Goal: Information Seeking & Learning: Learn about a topic

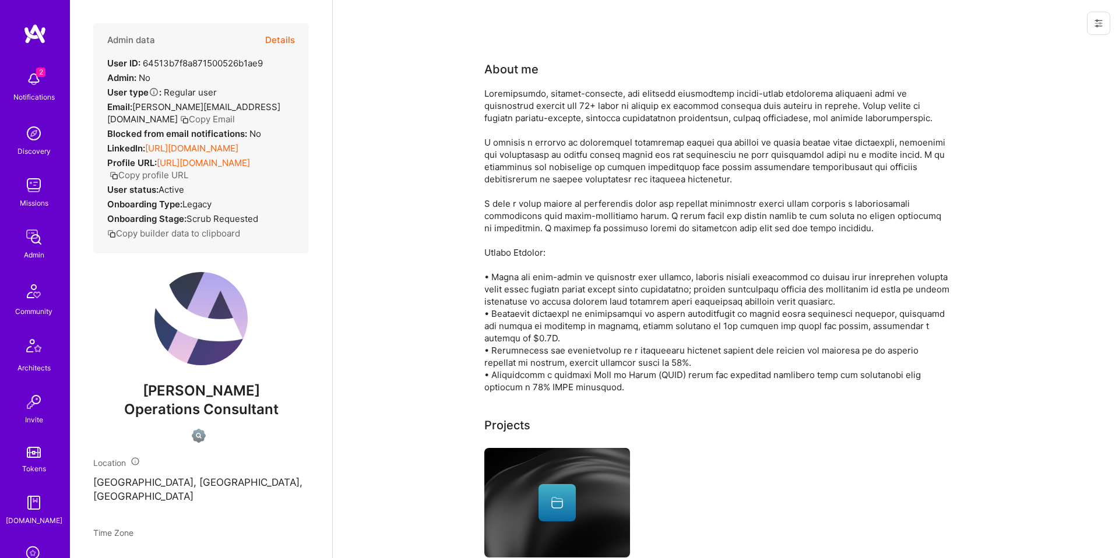
drag, startPoint x: 480, startPoint y: 240, endPoint x: 467, endPoint y: 241, distance: 12.3
click at [198, 240] on button "Copy builder data to clipboard" at bounding box center [173, 233] width 133 height 12
click at [238, 148] on link "https://linkedin.com/in/chrisamory" at bounding box center [191, 148] width 93 height 11
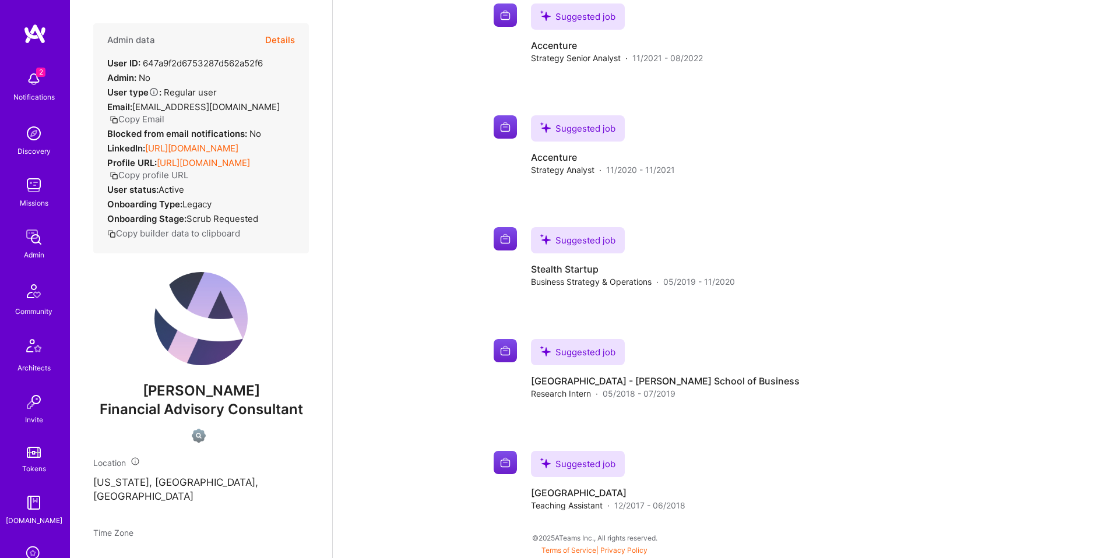
click at [203, 154] on link "https://linkedin.com/in/spencerlin98" at bounding box center [191, 148] width 93 height 11
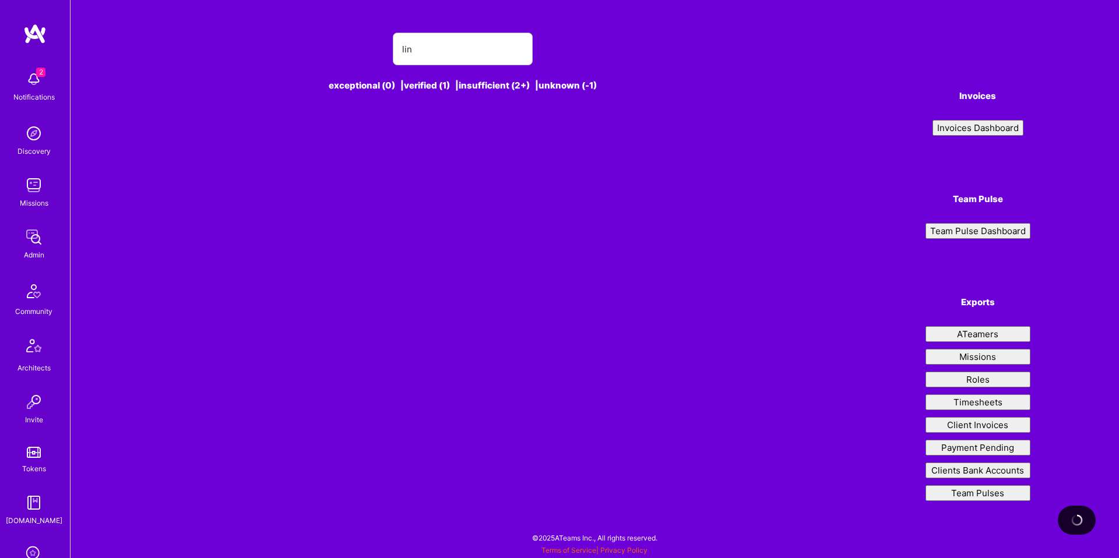
type input "lino"
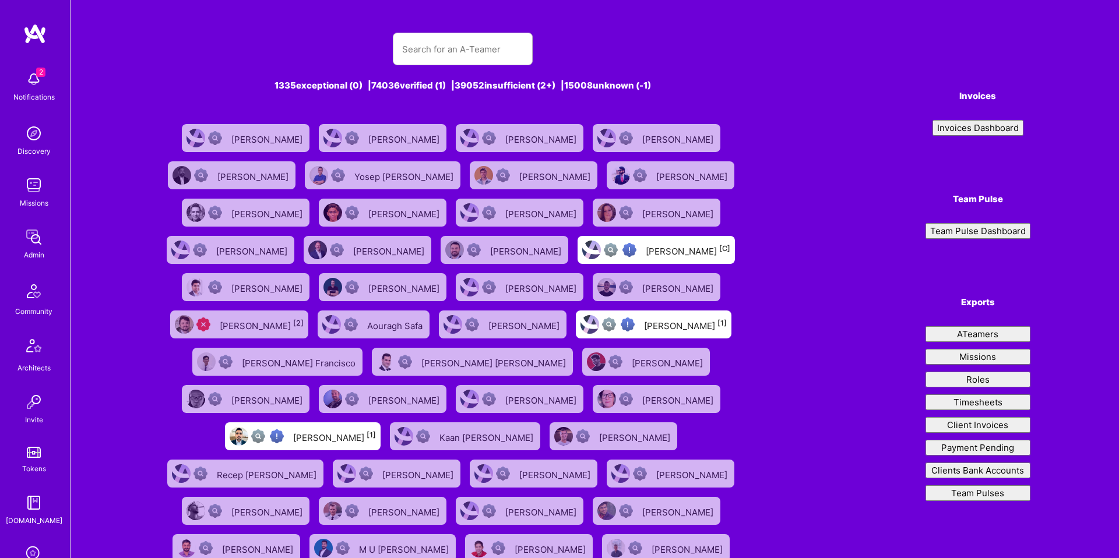
type input "f"
type input "ro"
type input "lin"
type input "fo"
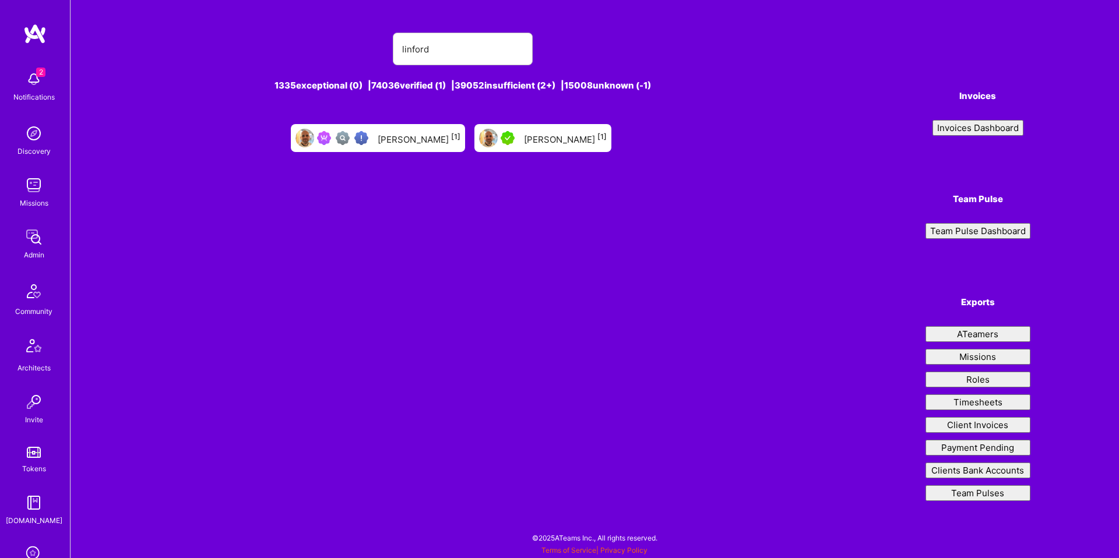
click at [530, 142] on div "Linford Bacon [1]" at bounding box center [565, 138] width 83 height 15
click at [445, 52] on input "linford" at bounding box center [462, 49] width 121 height 30
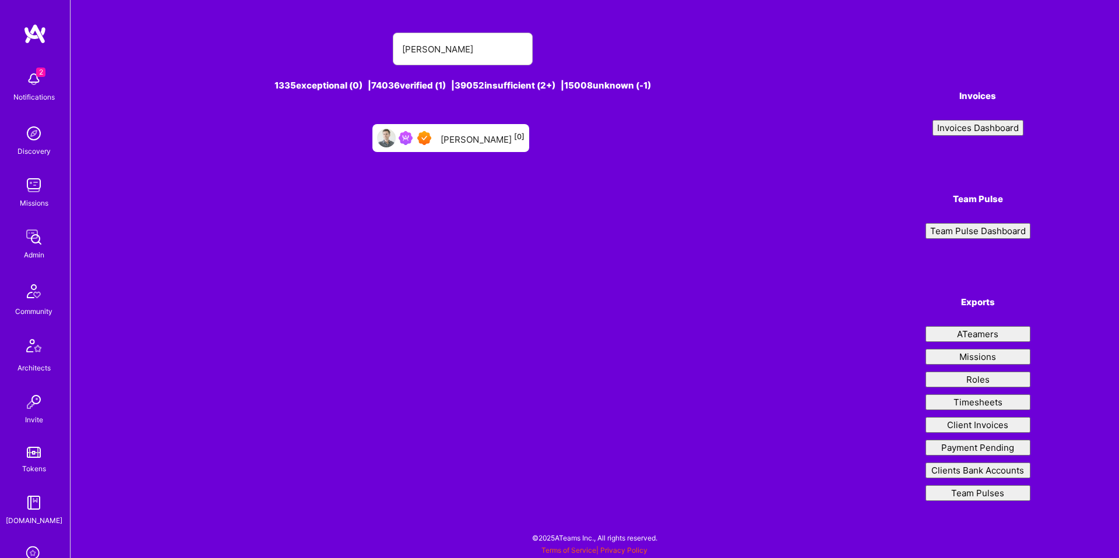
click at [487, 138] on div "Tyler Horan [0]" at bounding box center [483, 138] width 84 height 15
click at [488, 49] on input "tyler horan" at bounding box center [462, 49] width 121 height 30
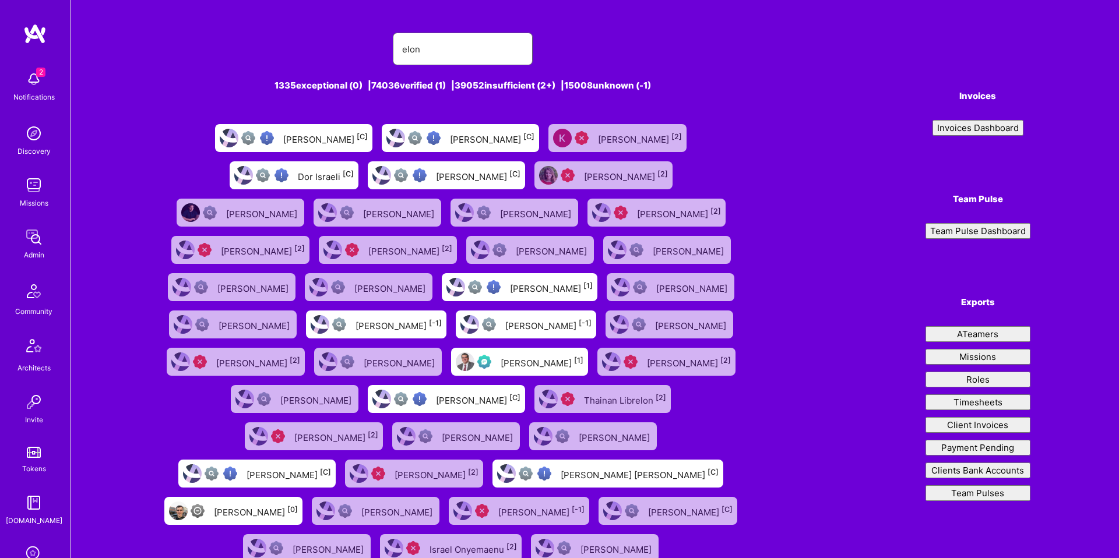
scroll to position [65, 0]
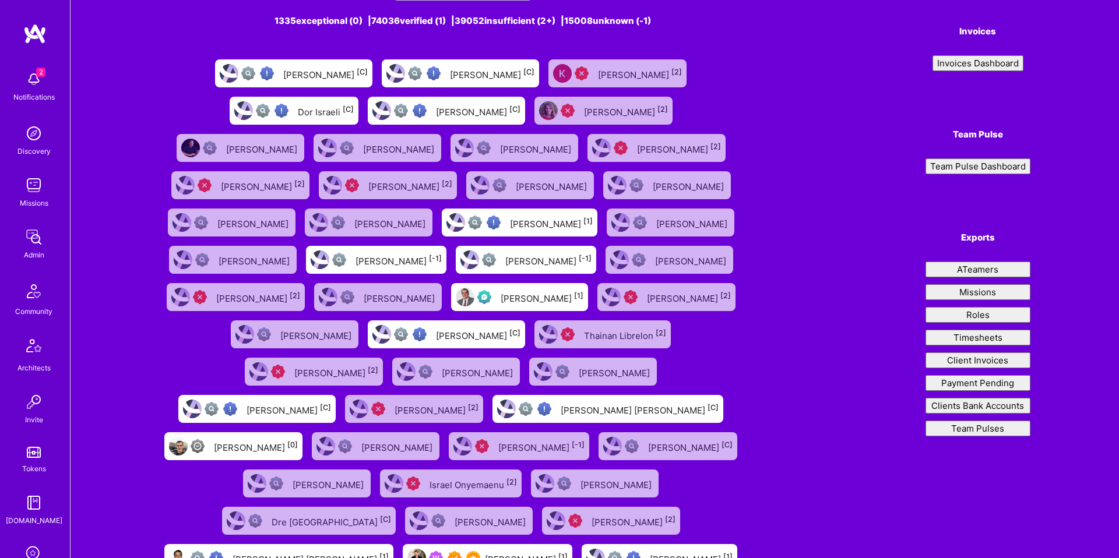
click at [485, 551] on div "Elon Salfati [1]" at bounding box center [526, 558] width 83 height 15
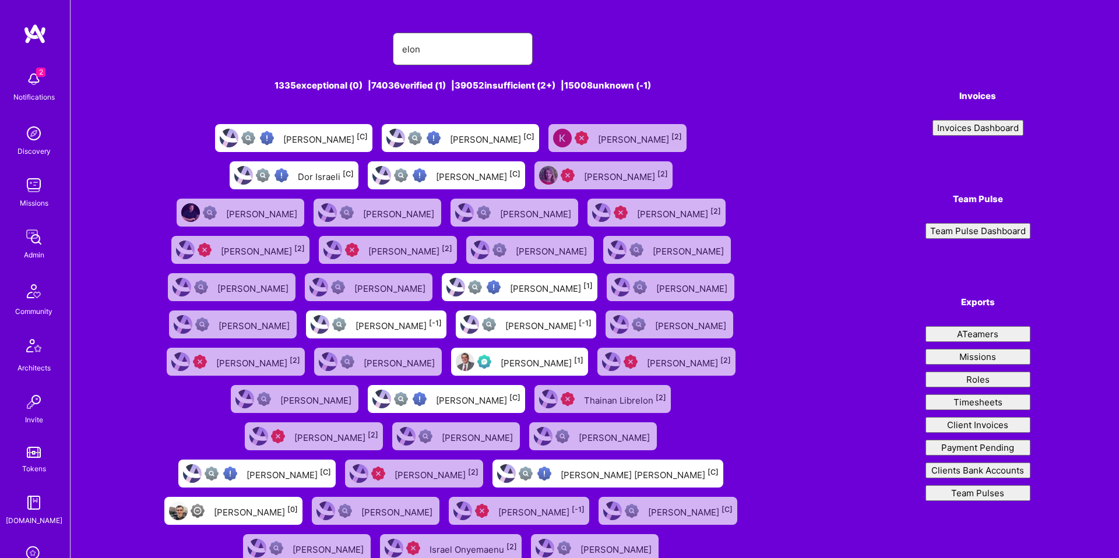
click at [462, 48] on input "elon" at bounding box center [462, 49] width 121 height 30
click at [462, 49] on input "elon" at bounding box center [462, 49] width 121 height 30
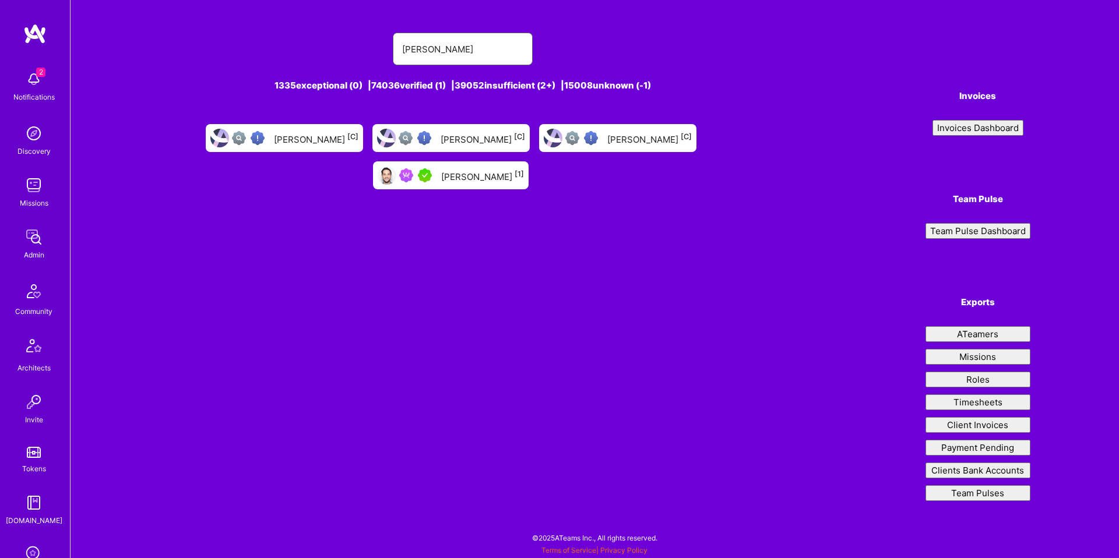
type input "rob shapiro"
click at [524, 168] on div "Rob Shapiro [1]" at bounding box center [482, 175] width 83 height 15
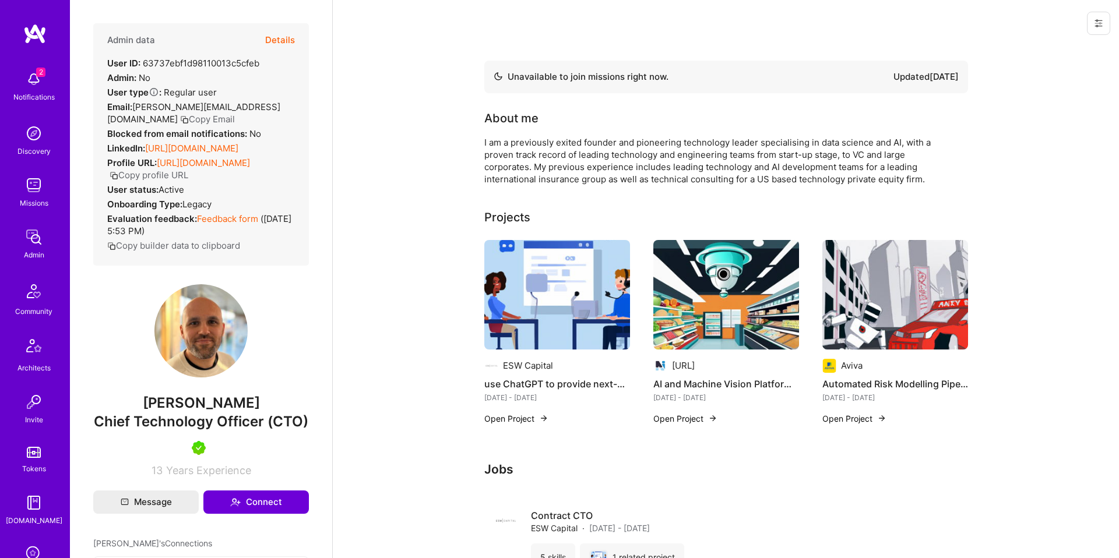
click at [328, 227] on div "Admin data Details User ID: 63737ebf1d98110013c5cfeb Admin: No User type Regula…" at bounding box center [201, 279] width 262 height 558
click at [220, 142] on div "Admin data Details User ID: 63737ebf1d98110013c5cfeb Admin: No User type Regula…" at bounding box center [201, 144] width 216 height 242
click at [226, 143] on link "https://linkedin.com/in/linfordbacon" at bounding box center [191, 148] width 93 height 11
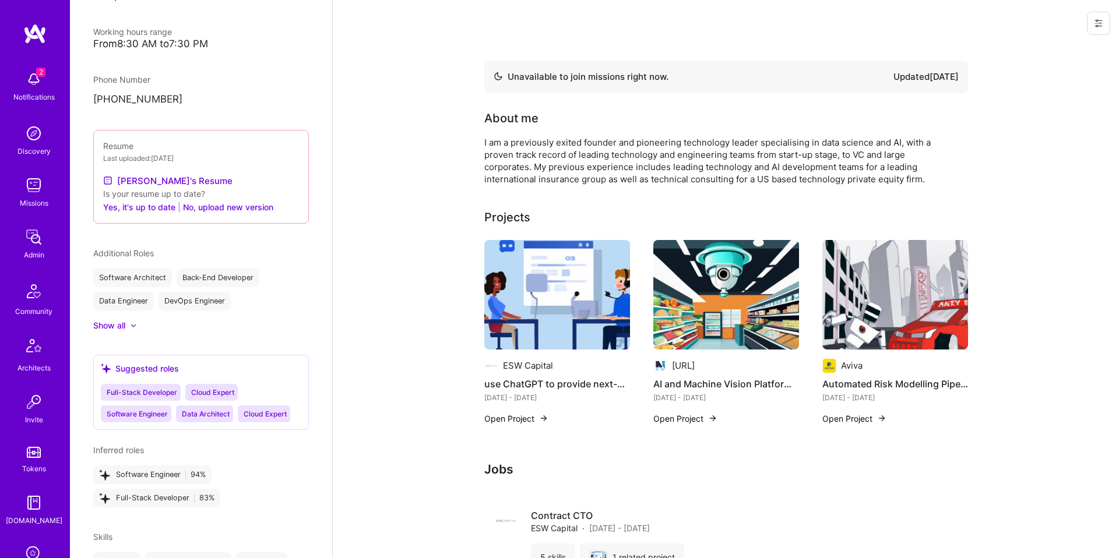
scroll to position [583, 0]
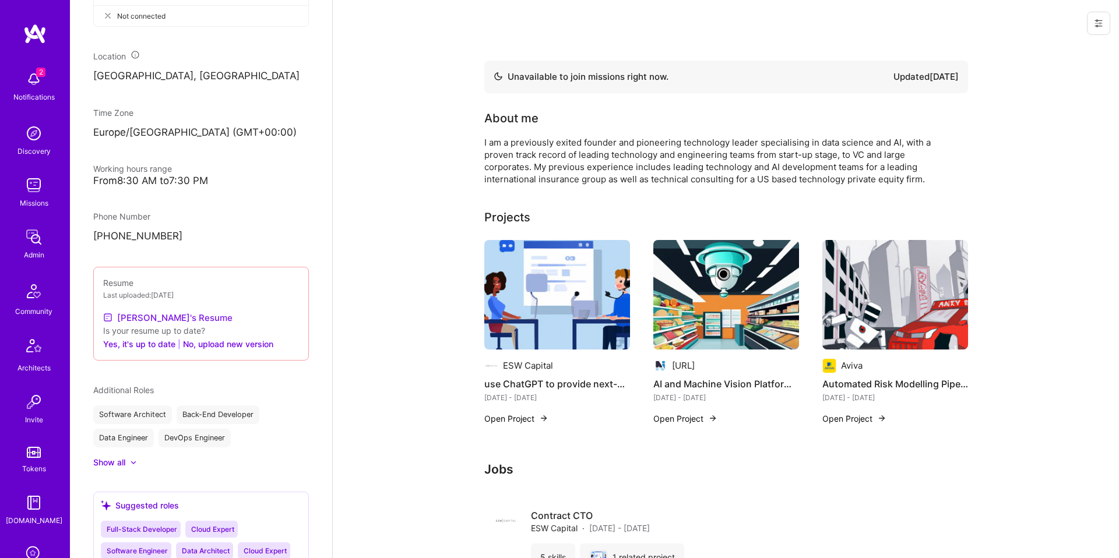
click at [152, 319] on link "Linford's Resume" at bounding box center [167, 318] width 129 height 14
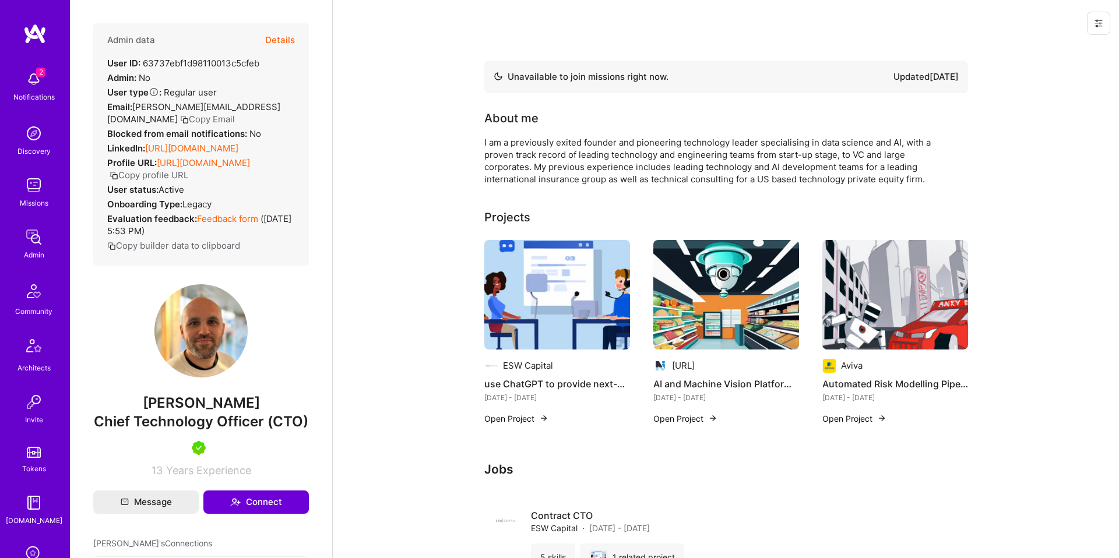
click at [206, 248] on button "Copy builder data to clipboard" at bounding box center [173, 246] width 133 height 12
click at [233, 248] on button "Copy builder data to clipboard" at bounding box center [173, 246] width 133 height 12
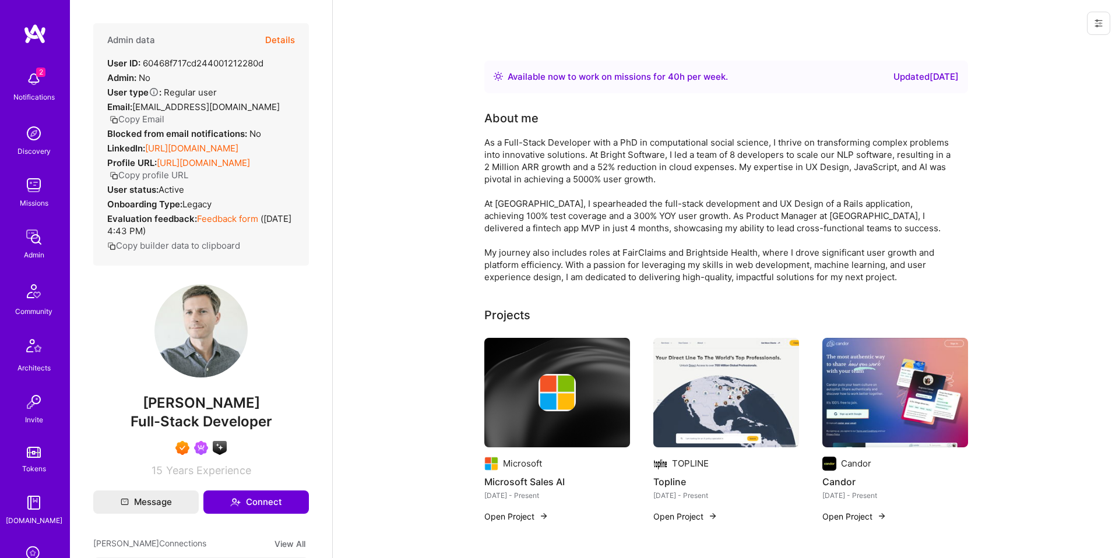
click at [212, 266] on div "Admin data Details User ID: 60468f717cd244001212280d Admin: No User type Regula…" at bounding box center [201, 144] width 216 height 242
click at [216, 252] on button "Copy builder data to clipboard" at bounding box center [173, 246] width 133 height 12
click at [236, 143] on link "https://linkedin.com/in/t-h-21022b230" at bounding box center [191, 148] width 93 height 11
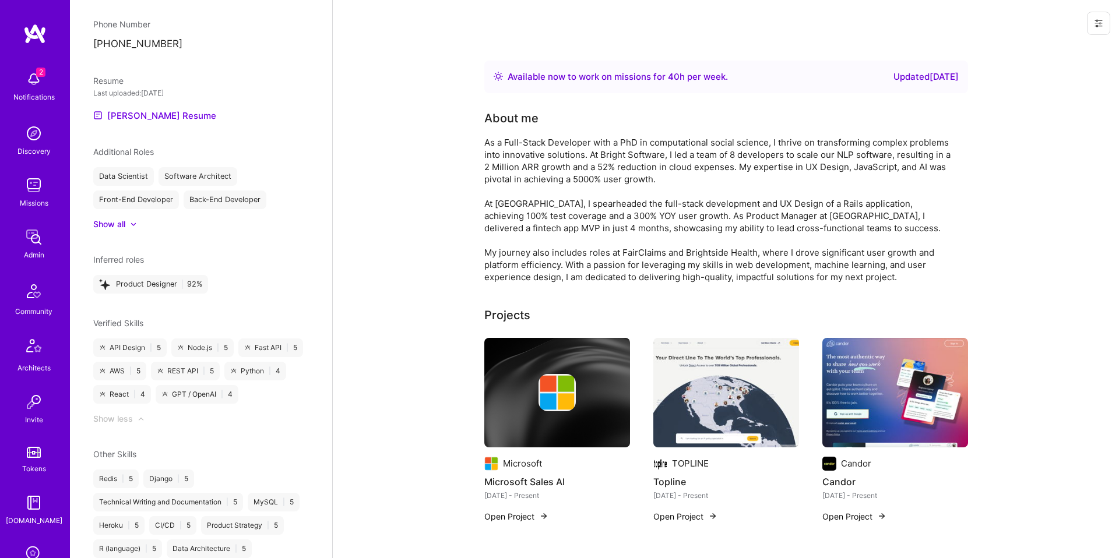
scroll to position [943, 0]
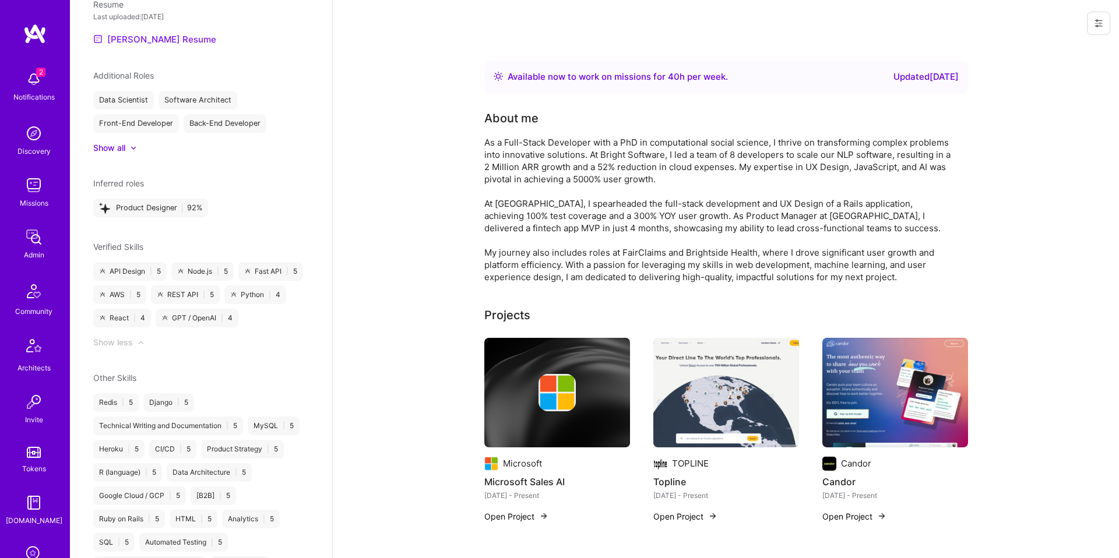
click at [147, 36] on link "Tyler's Resume" at bounding box center [154, 39] width 123 height 14
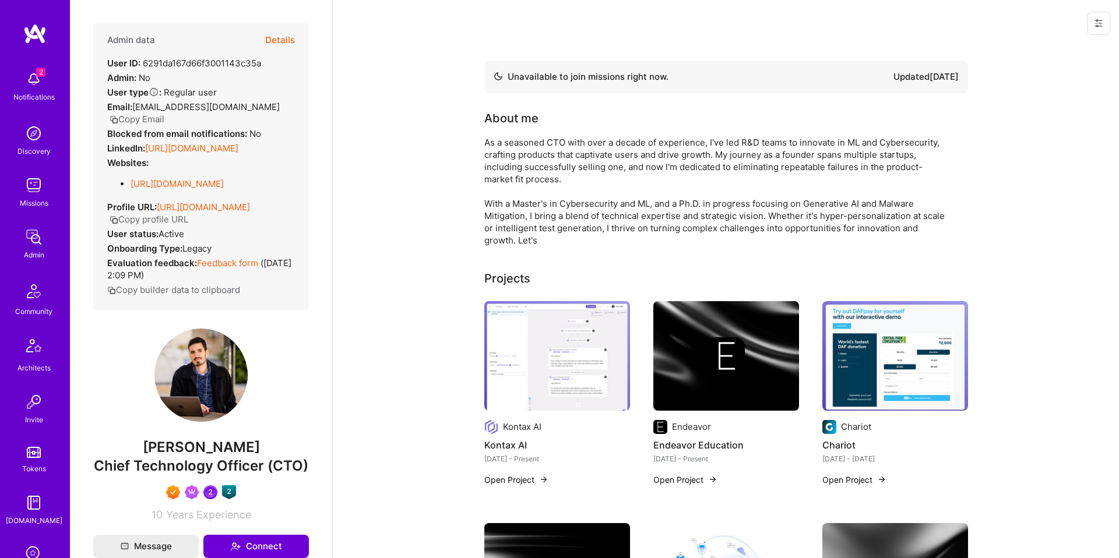
click at [223, 293] on button "Copy builder data to clipboard" at bounding box center [173, 290] width 133 height 12
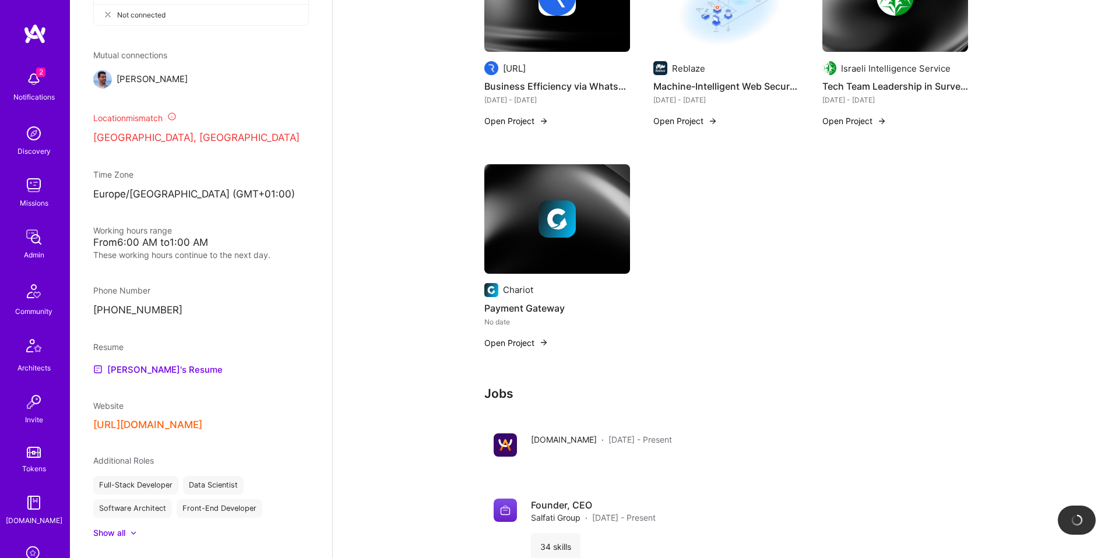
scroll to position [655, 0]
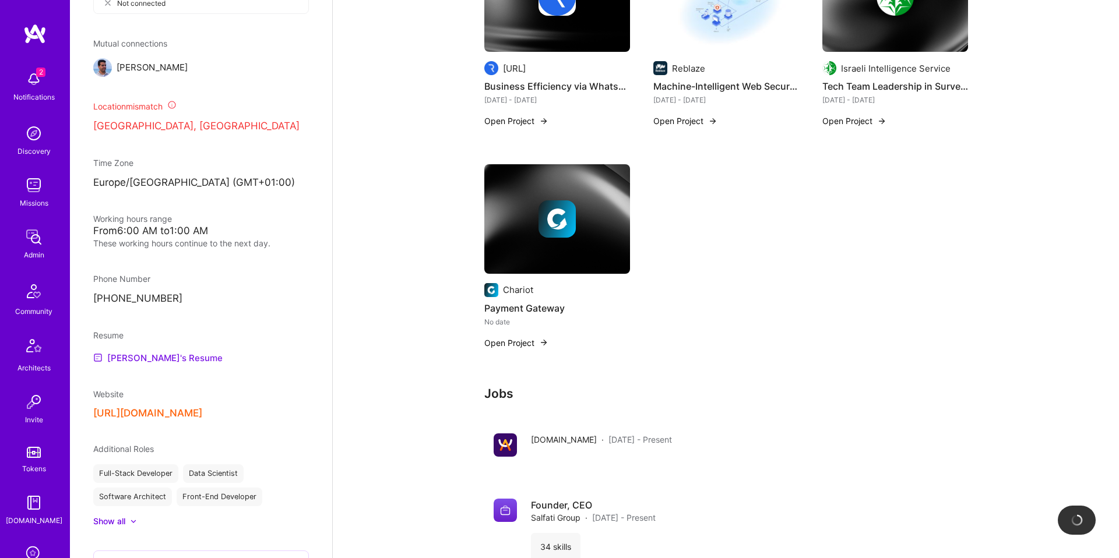
click at [146, 355] on link "Elon's Resume" at bounding box center [157, 358] width 129 height 14
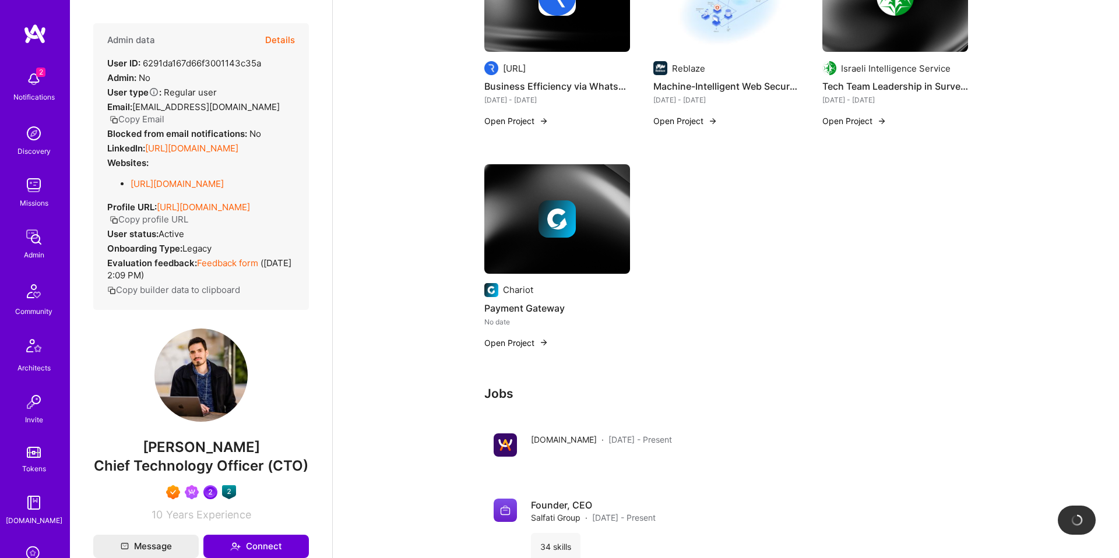
click at [212, 143] on link "https://linkedin.com/in/elonsalfati" at bounding box center [191, 148] width 93 height 11
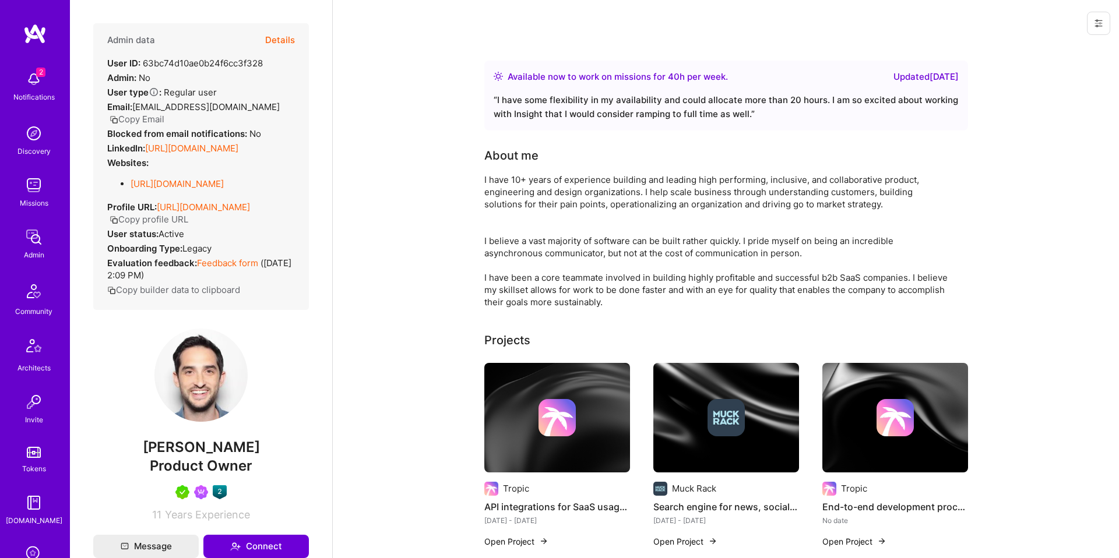
click at [177, 296] on button "Copy builder data to clipboard" at bounding box center [173, 290] width 133 height 12
click at [217, 146] on link "[URL][DOMAIN_NAME]" at bounding box center [191, 148] width 93 height 11
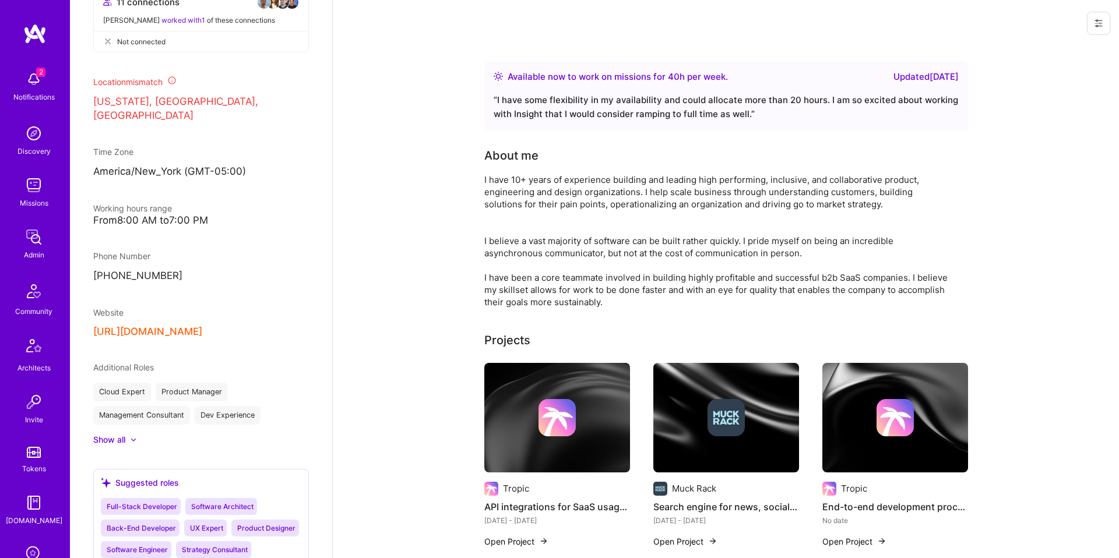
scroll to position [623, 0]
